Goal: Task Accomplishment & Management: Complete application form

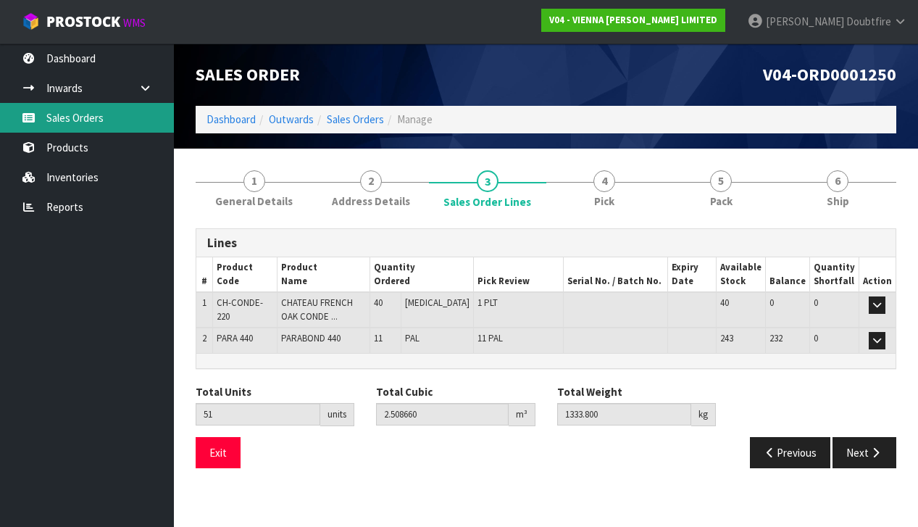
click at [78, 116] on link "Sales Orders" at bounding box center [87, 118] width 174 height 30
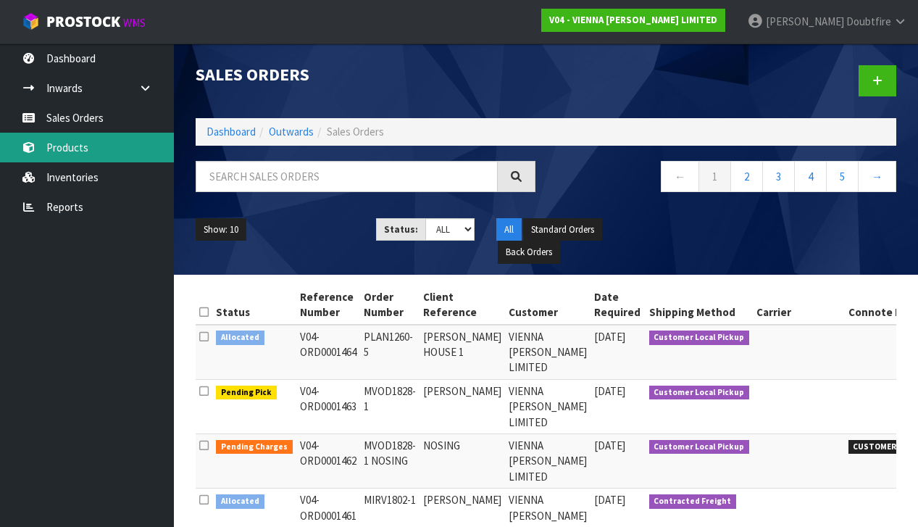
click at [78, 148] on link "Products" at bounding box center [87, 148] width 174 height 30
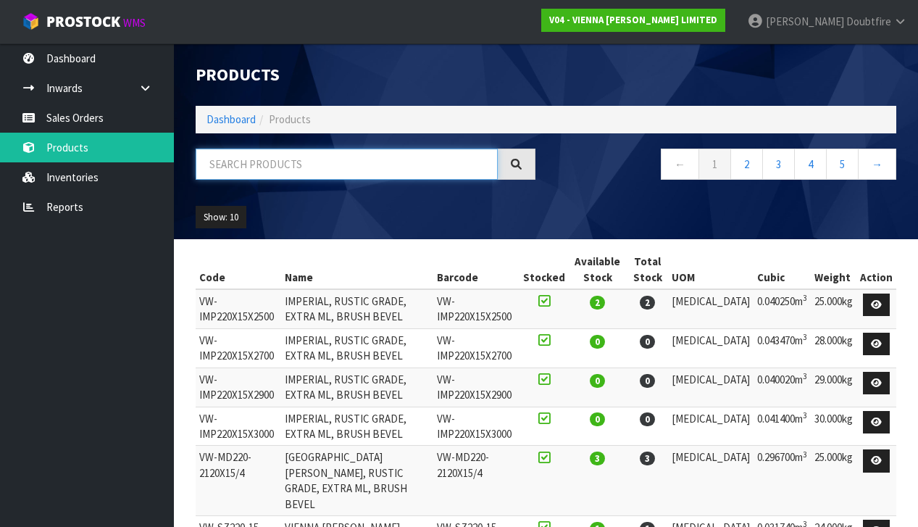
click at [230, 163] on input "text" at bounding box center [347, 164] width 302 height 31
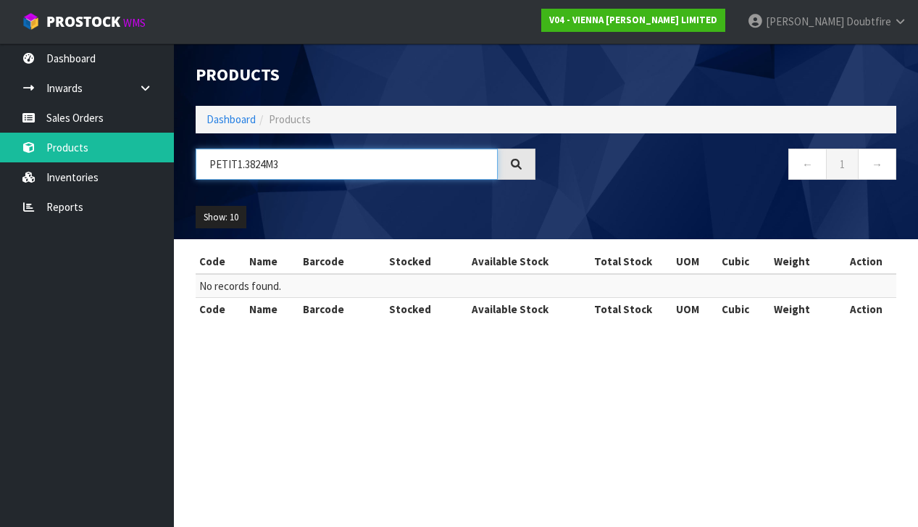
type input "PETIT1.3824M3"
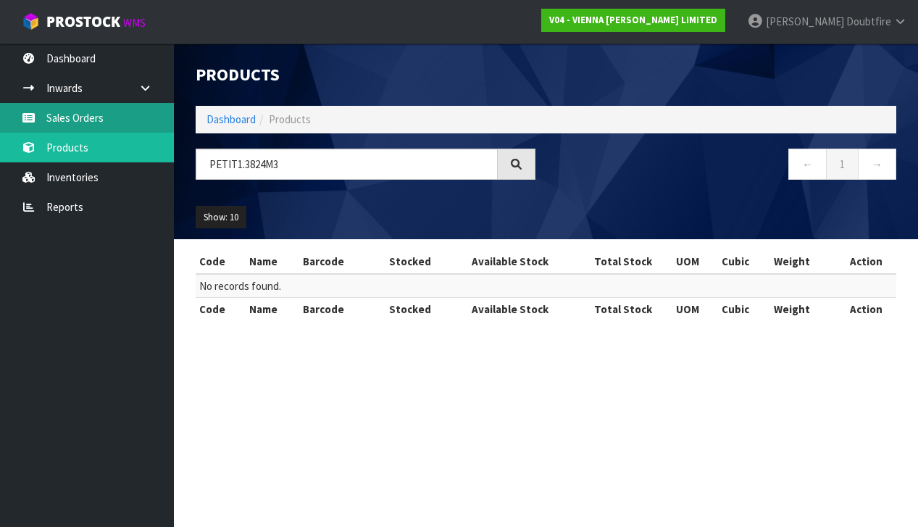
click at [93, 122] on link "Sales Orders" at bounding box center [87, 118] width 174 height 30
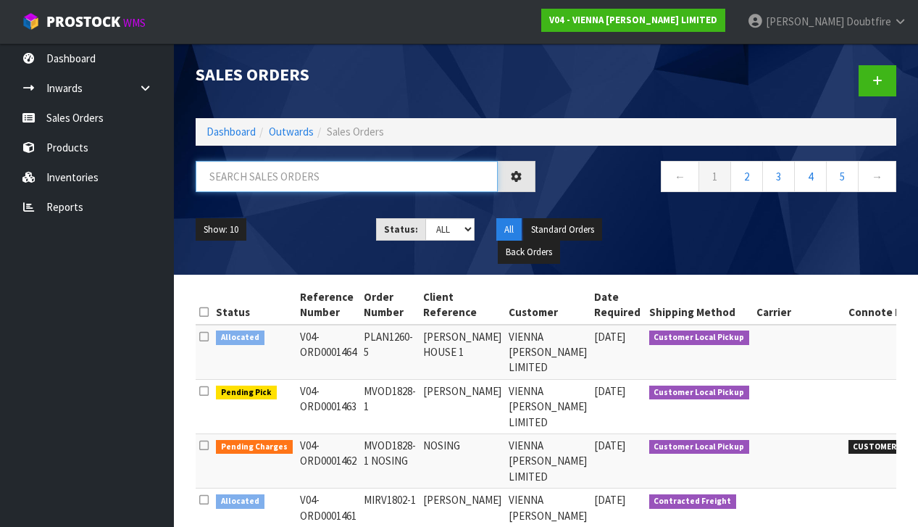
click at [253, 180] on input "text" at bounding box center [347, 176] width 302 height 31
type input "CAITLIN"
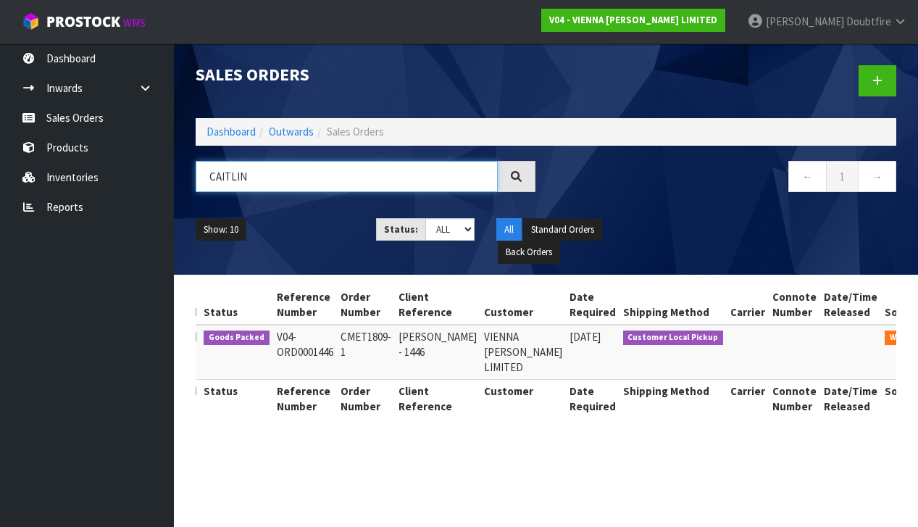
scroll to position [0, 11]
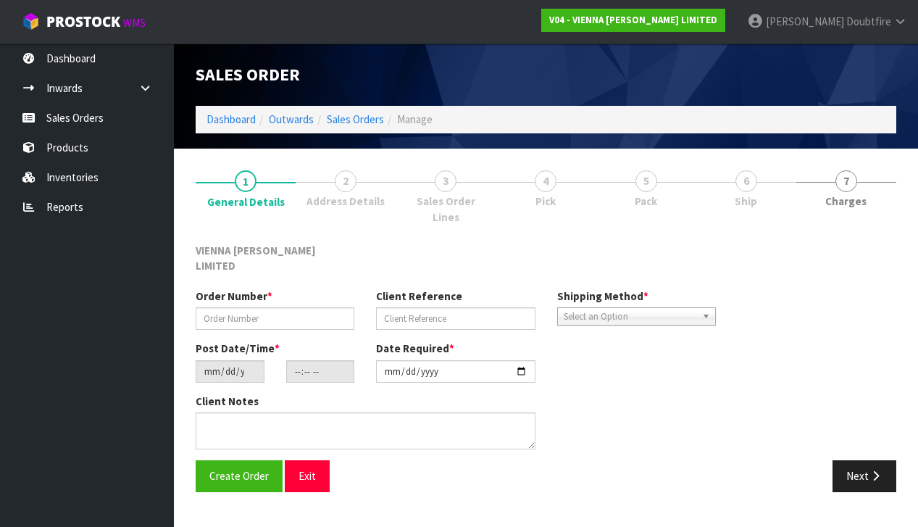
type input "CMET1809-1"
type input "[PERSON_NAME] - 1446"
type input "[DATE]"
type input "13:48:00.000"
type input "[DATE]"
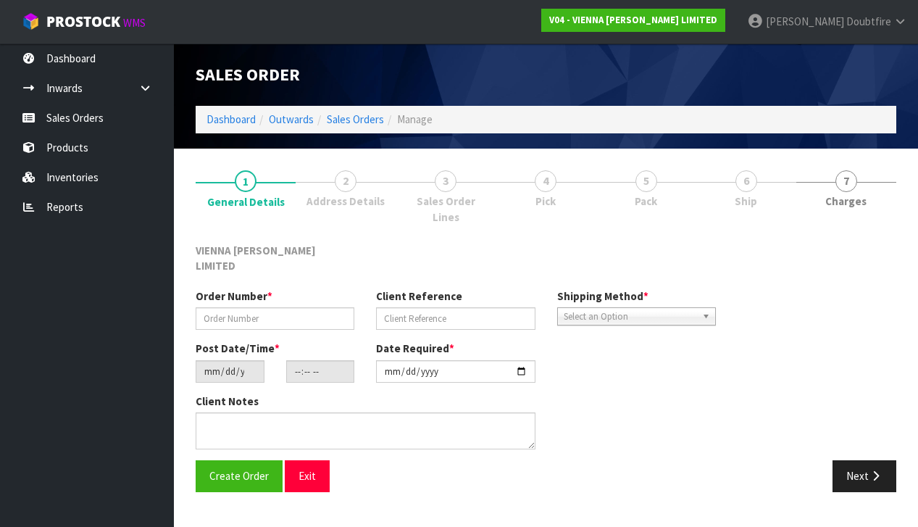
type textarea "[PERSON_NAME]"
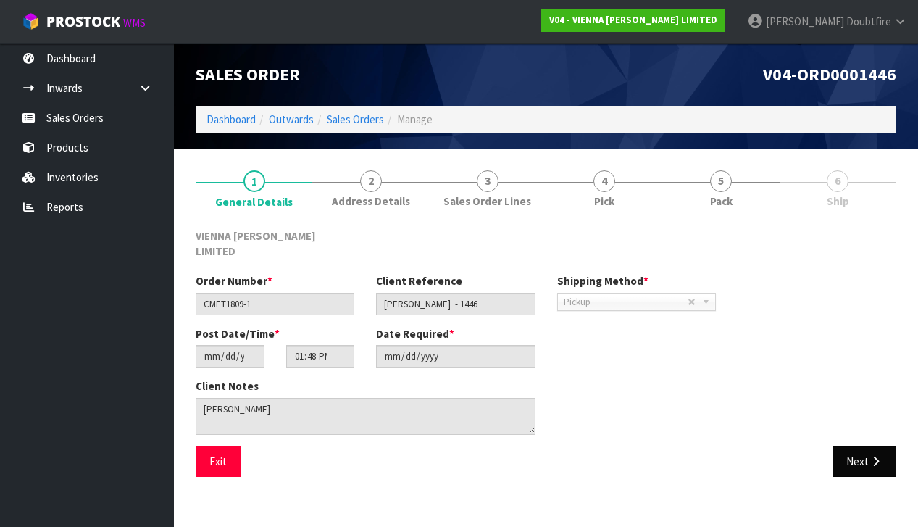
click at [863, 446] on button "Next" at bounding box center [865, 461] width 64 height 31
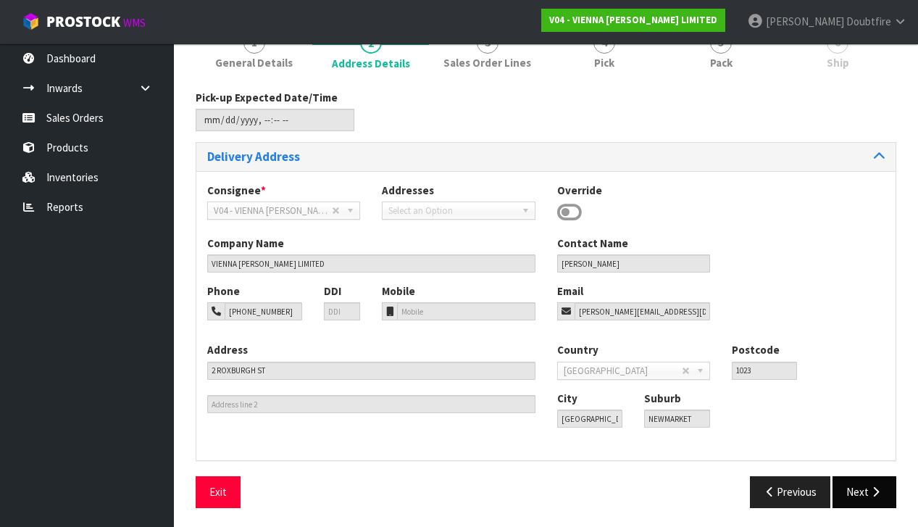
scroll to position [137, 0]
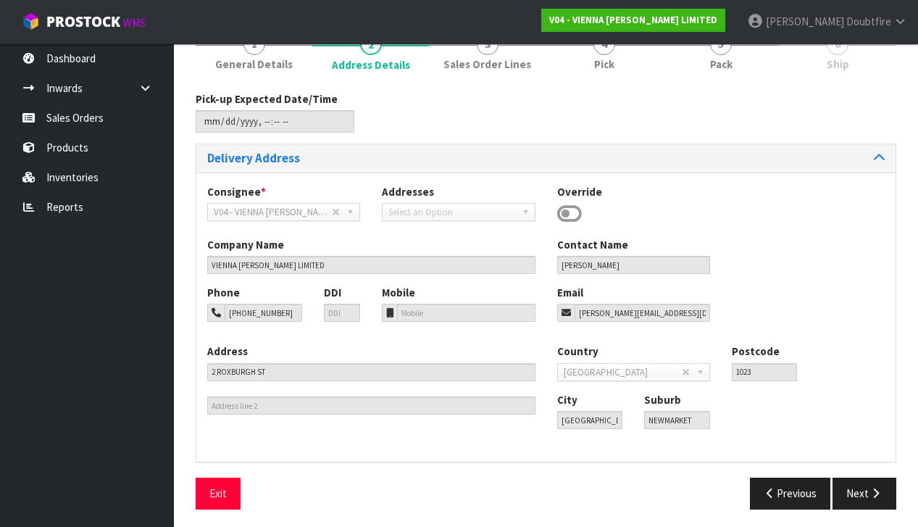
drag, startPoint x: 875, startPoint y: 483, endPoint x: 865, endPoint y: 475, distance: 12.9
click at [875, 483] on button "Next" at bounding box center [865, 493] width 64 height 31
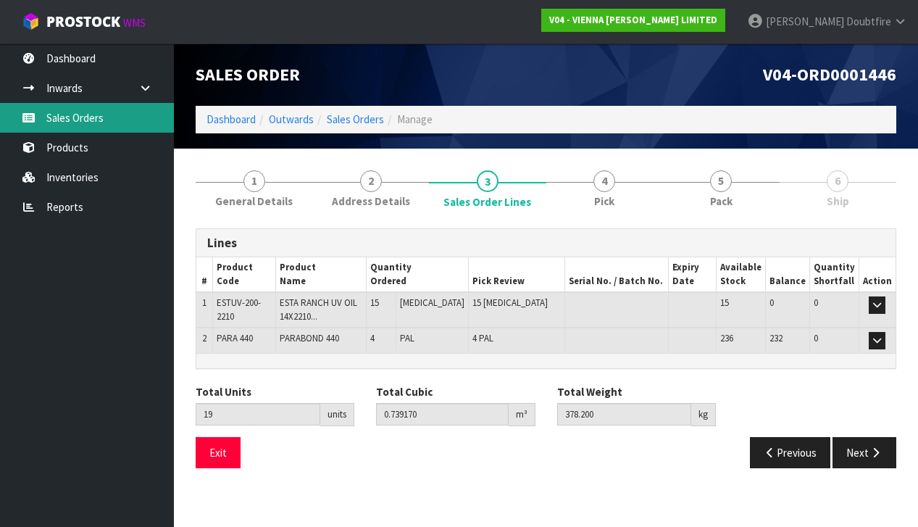
click at [72, 122] on link "Sales Orders" at bounding box center [87, 118] width 174 height 30
